Goal: Task Accomplishment & Management: Complete application form

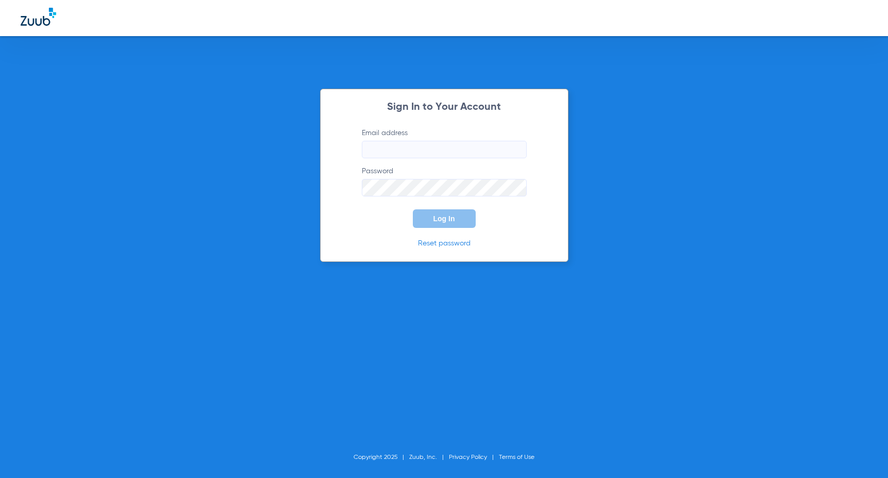
type input "[EMAIL_ADDRESS][DOMAIN_NAME]"
click at [438, 219] on span "Log In" at bounding box center [445, 218] width 22 height 8
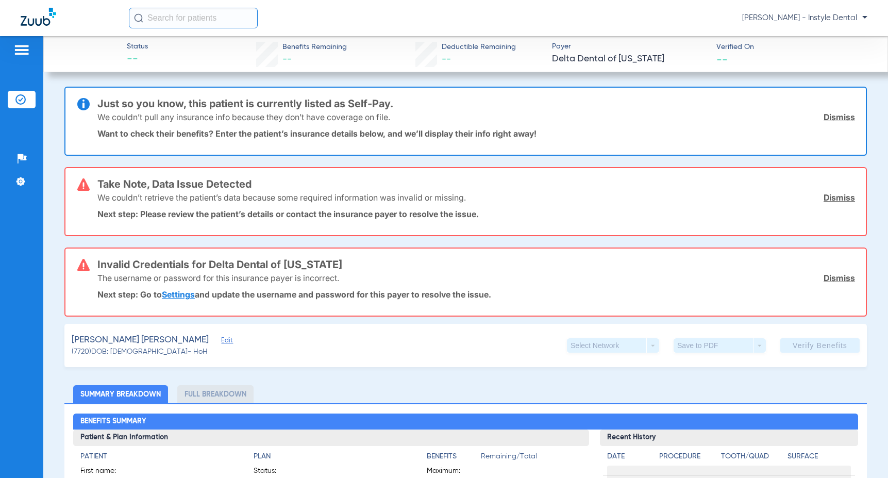
click at [831, 280] on link "Dismiss" at bounding box center [839, 278] width 31 height 10
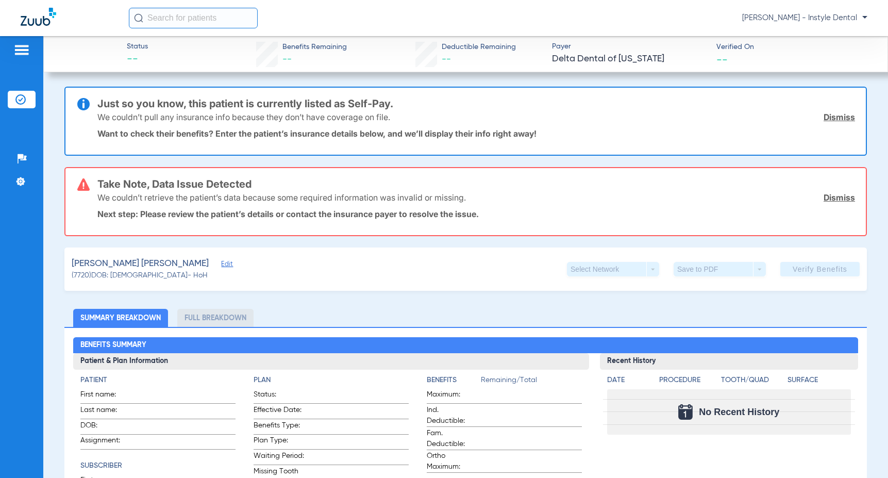
click at [828, 198] on link "Dismiss" at bounding box center [839, 197] width 31 height 10
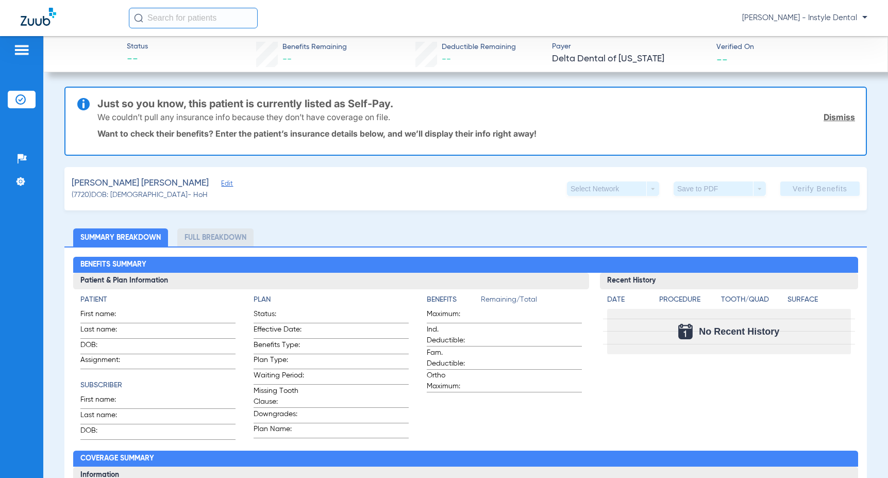
click at [830, 117] on link "Dismiss" at bounding box center [839, 117] width 31 height 10
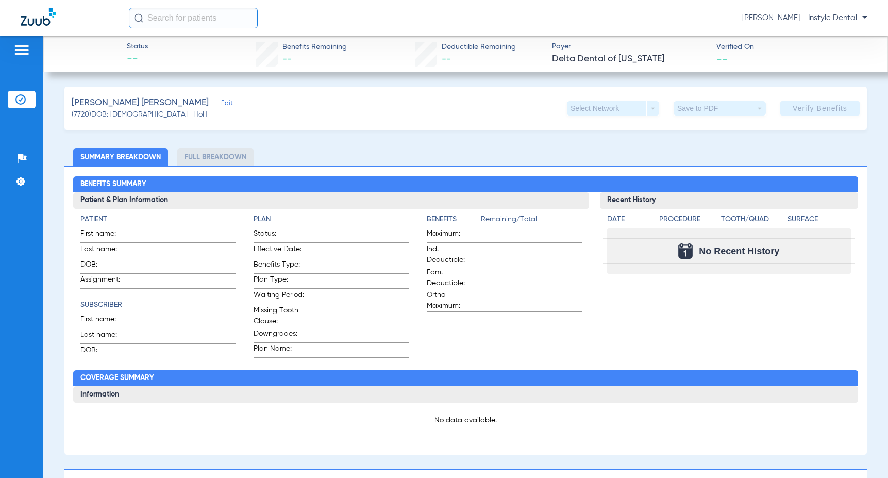
click at [221, 104] on span "Edit" at bounding box center [225, 104] width 9 height 10
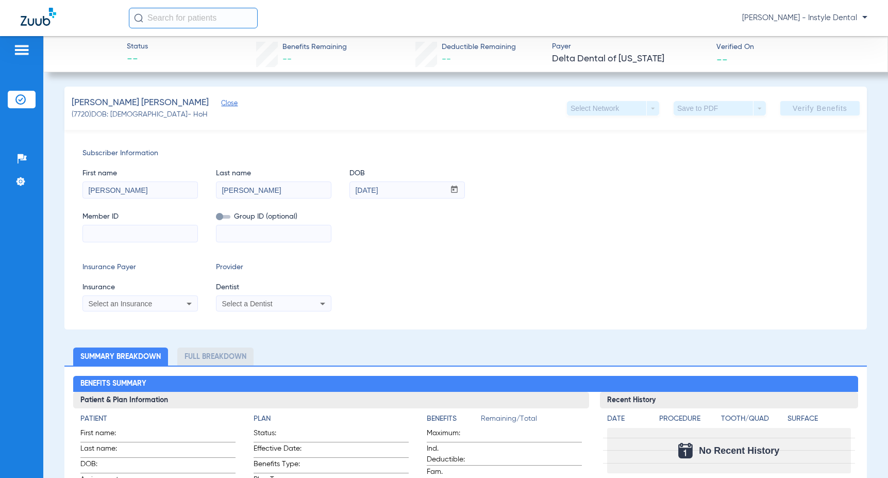
click at [92, 231] on input at bounding box center [140, 233] width 114 height 16
type input "7830240310"
click at [232, 230] on input at bounding box center [274, 233] width 114 height 16
type input "09508-00001"
click at [321, 302] on icon at bounding box center [323, 303] width 12 height 12
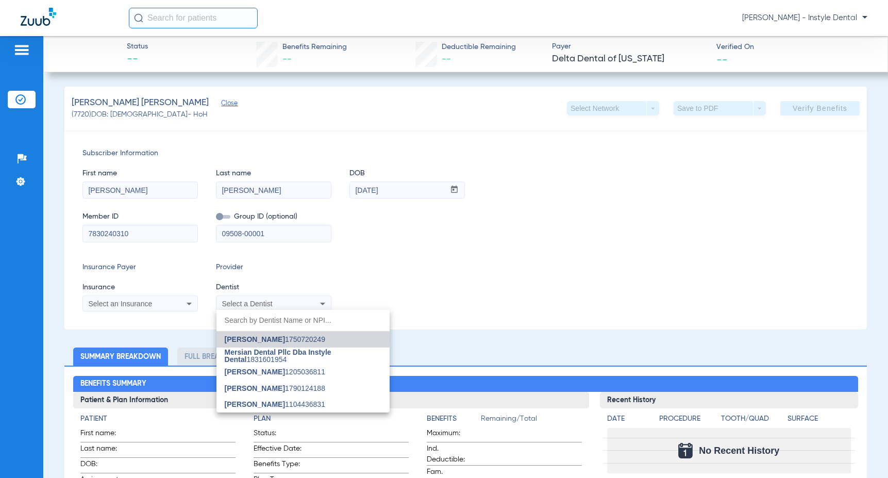
click at [285, 339] on span "Nazanin Ghahremani" at bounding box center [255, 339] width 60 height 8
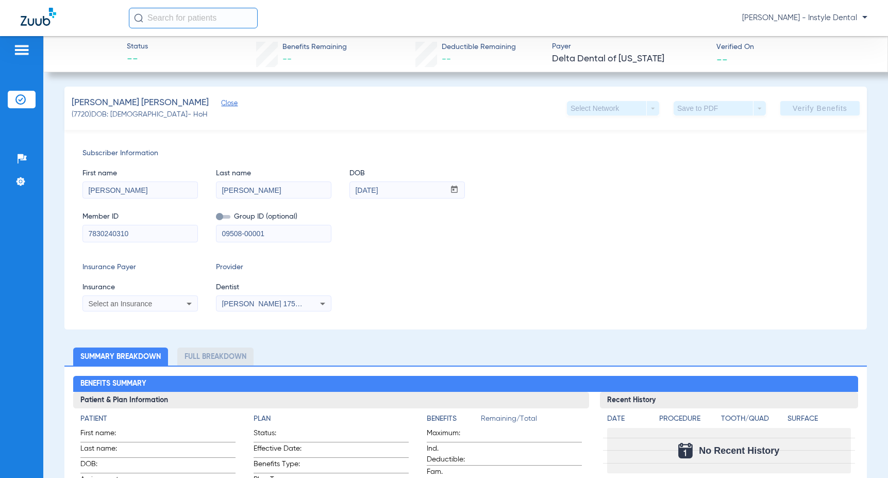
click at [136, 302] on span "Select an Insurance" at bounding box center [120, 304] width 64 height 8
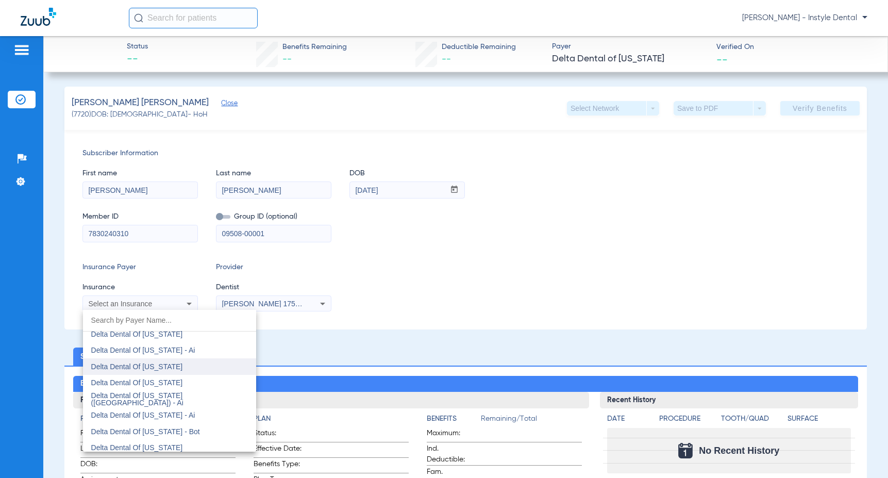
scroll to position [2376, 0]
click at [162, 364] on span "Delta Dental Of New Jersey" at bounding box center [137, 366] width 92 height 8
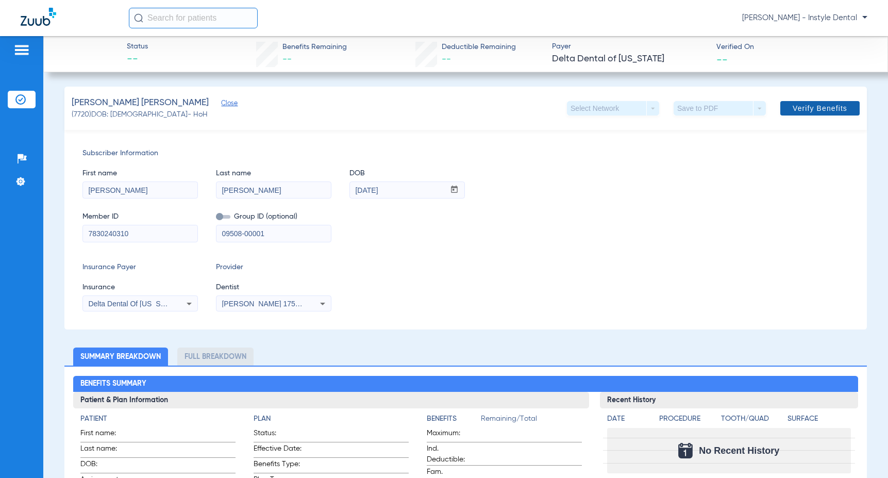
click at [817, 109] on span "Verify Benefits" at bounding box center [820, 108] width 55 height 8
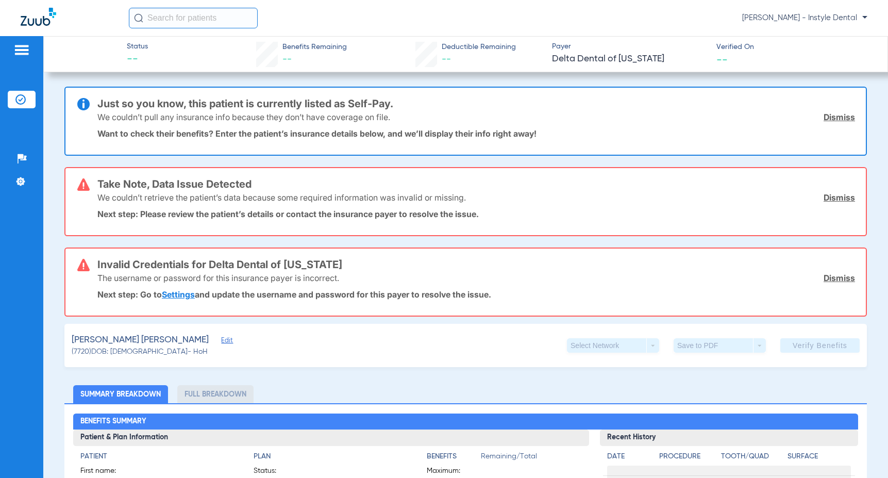
click at [841, 280] on link "Dismiss" at bounding box center [839, 278] width 31 height 10
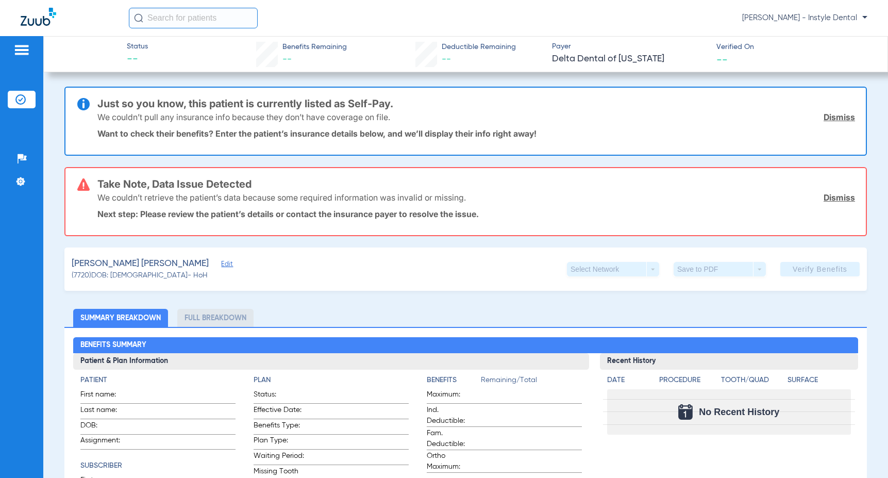
click at [827, 116] on link "Dismiss" at bounding box center [839, 117] width 31 height 10
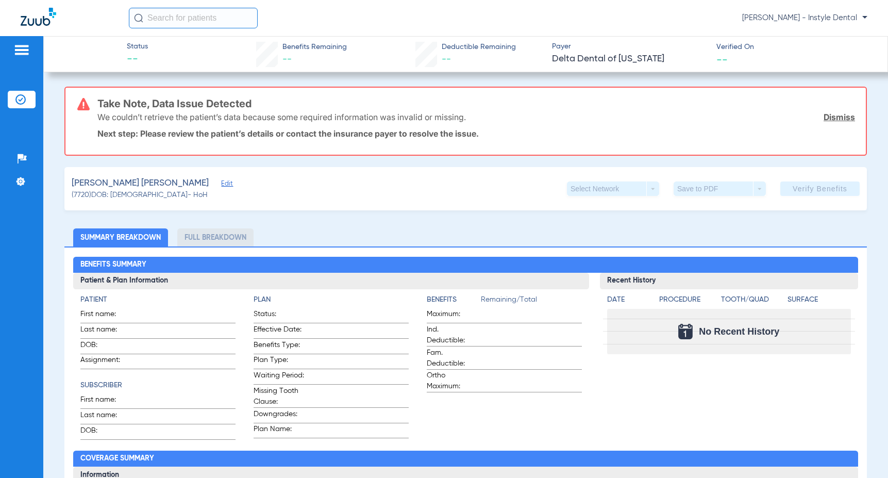
click at [838, 116] on link "Dismiss" at bounding box center [839, 117] width 31 height 10
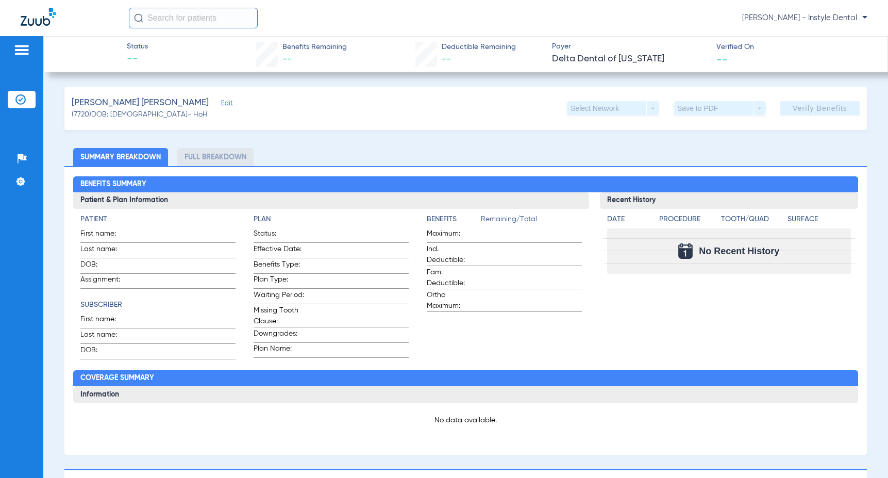
click at [221, 104] on span "Edit" at bounding box center [225, 104] width 9 height 10
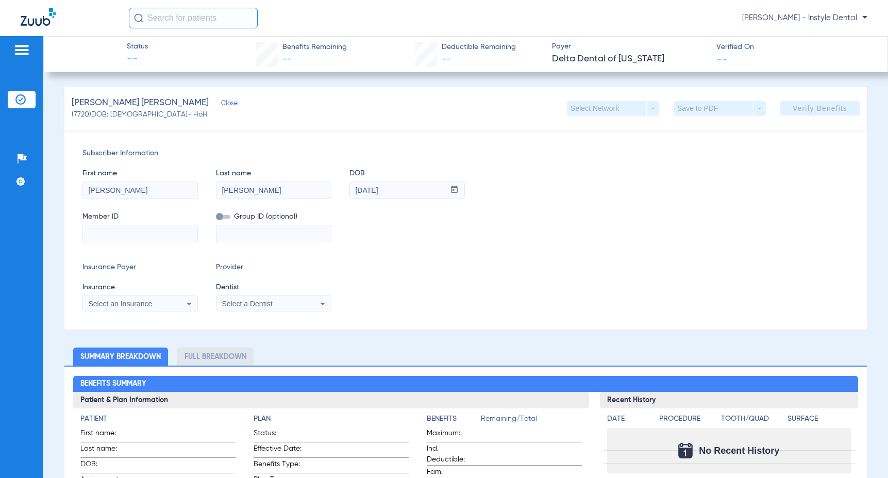
click at [100, 232] on input at bounding box center [140, 233] width 114 height 16
type input "7830240310"
click at [234, 232] on input at bounding box center [274, 233] width 114 height 16
type input "09508-00001"
click at [291, 302] on div "Select a Dentist" at bounding box center [263, 303] width 83 height 7
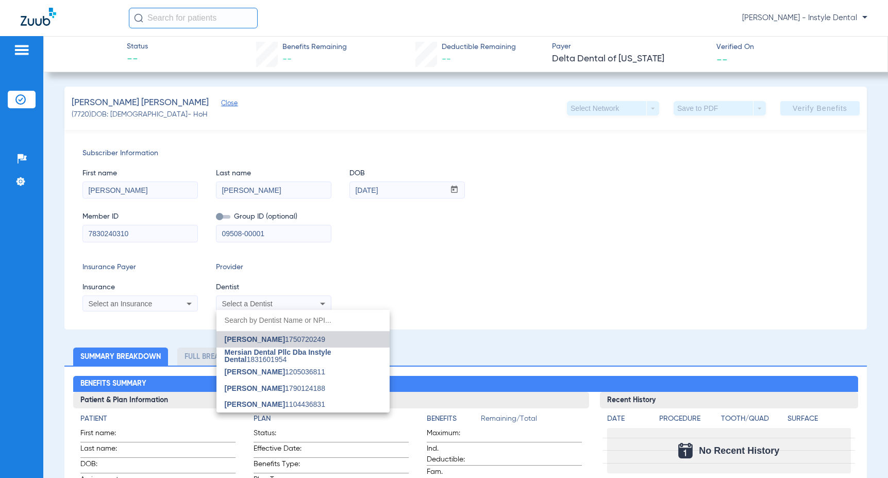
click at [285, 341] on span "Nazanin Ghahremani" at bounding box center [255, 339] width 60 height 8
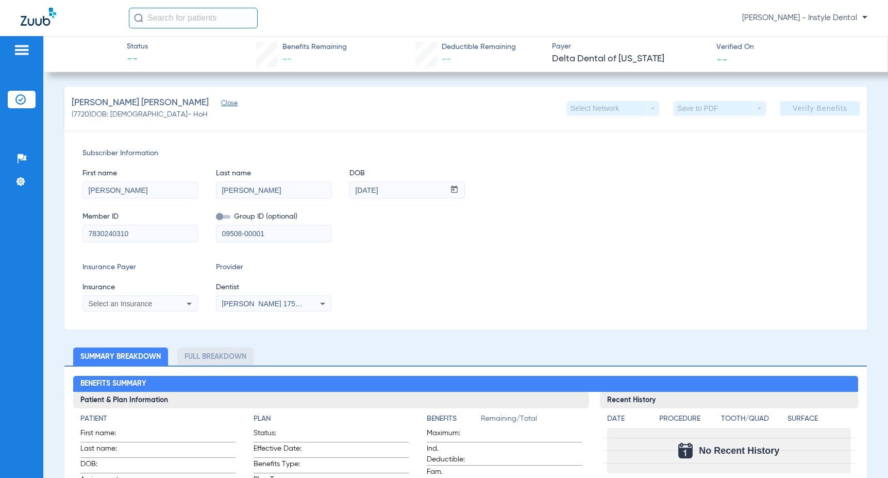
click at [189, 304] on icon at bounding box center [189, 304] width 5 height 3
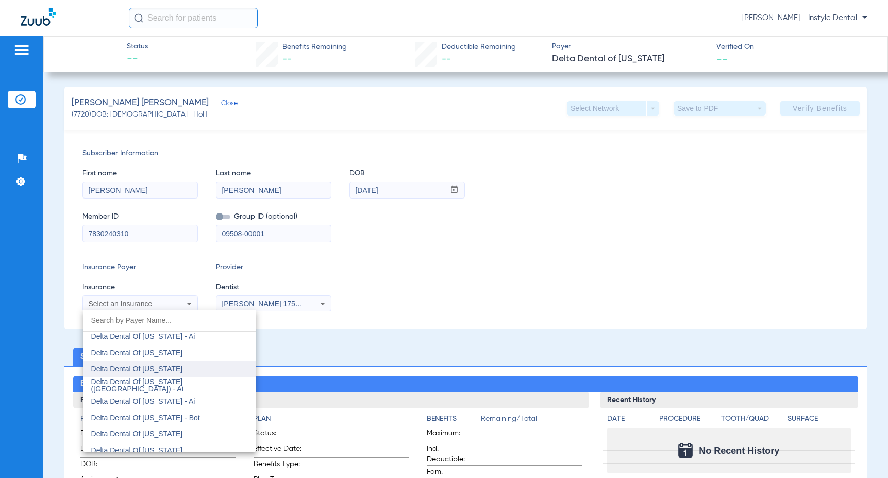
scroll to position [2374, 0]
click at [164, 369] on span "Delta Dental Of New Jersey" at bounding box center [137, 368] width 92 height 8
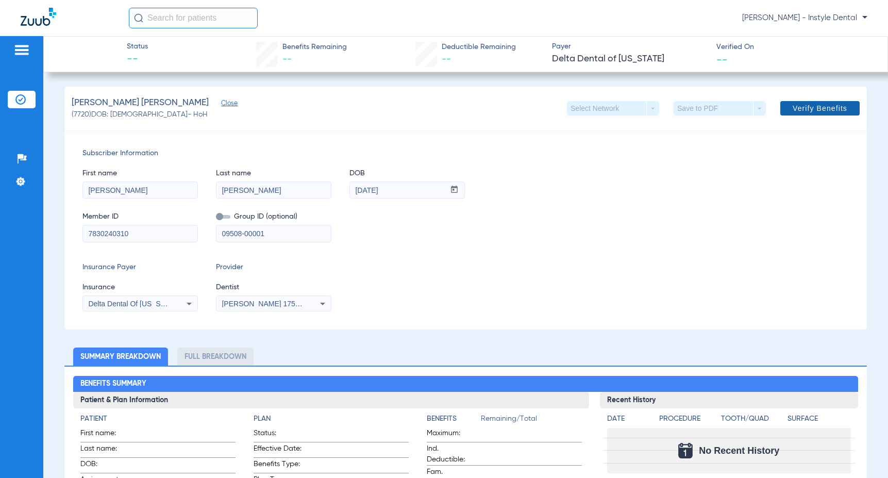
click at [816, 105] on span "Verify Benefits" at bounding box center [820, 108] width 55 height 8
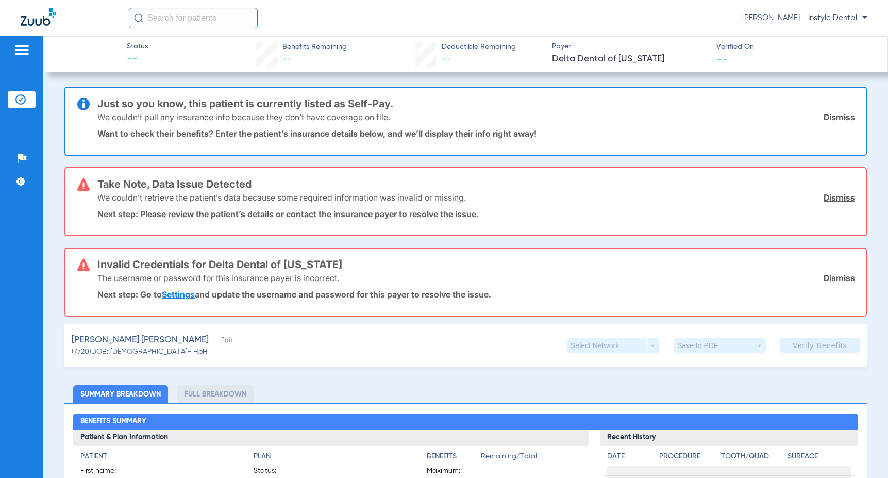
click at [829, 117] on link "Dismiss" at bounding box center [839, 117] width 31 height 10
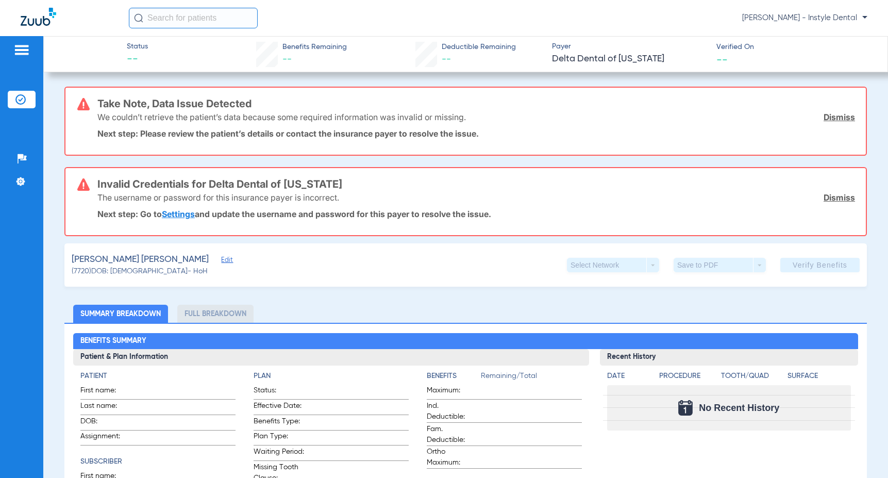
drag, startPoint x: 832, startPoint y: 119, endPoint x: 835, endPoint y: 165, distance: 46.5
click at [831, 120] on link "Dismiss" at bounding box center [839, 117] width 31 height 10
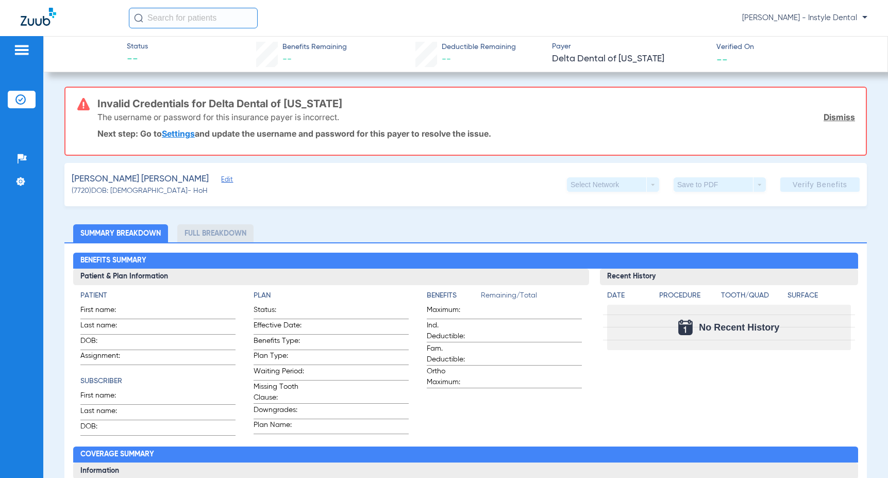
click at [834, 114] on link "Dismiss" at bounding box center [839, 117] width 31 height 10
